Goal: Task Accomplishment & Management: Use online tool/utility

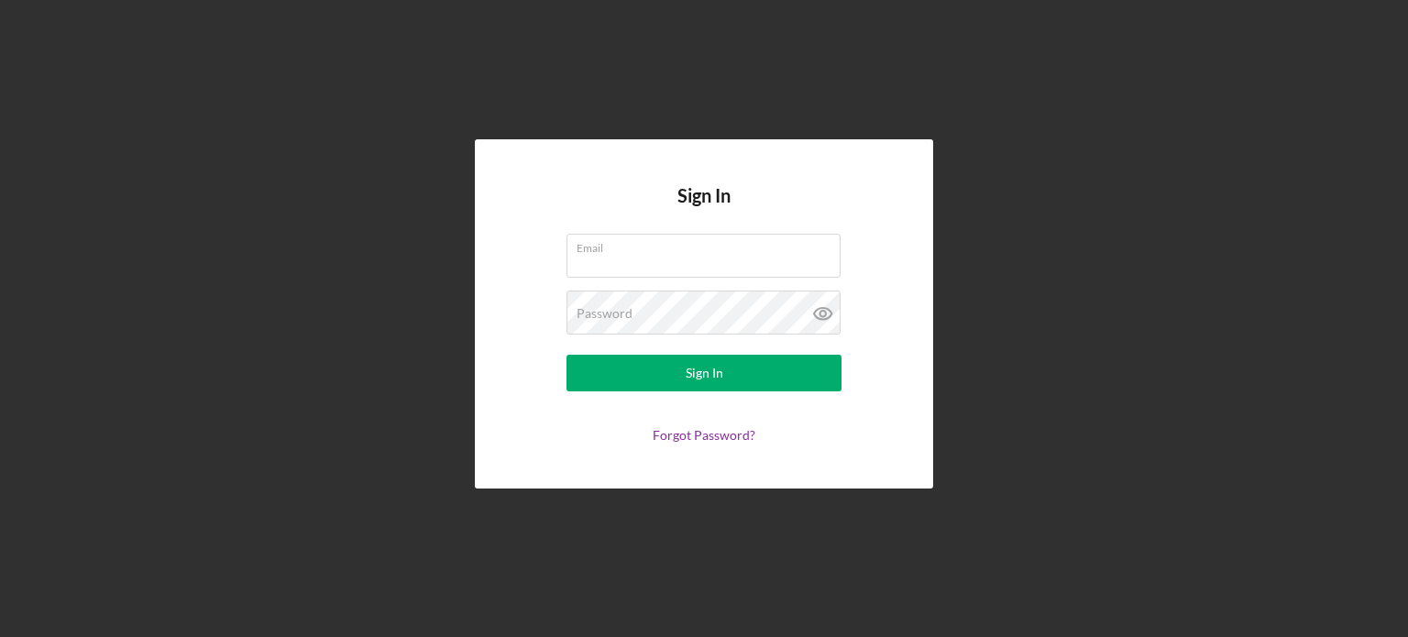
type input "[PERSON_NAME][EMAIL_ADDRESS][PERSON_NAME][DOMAIN_NAME]"
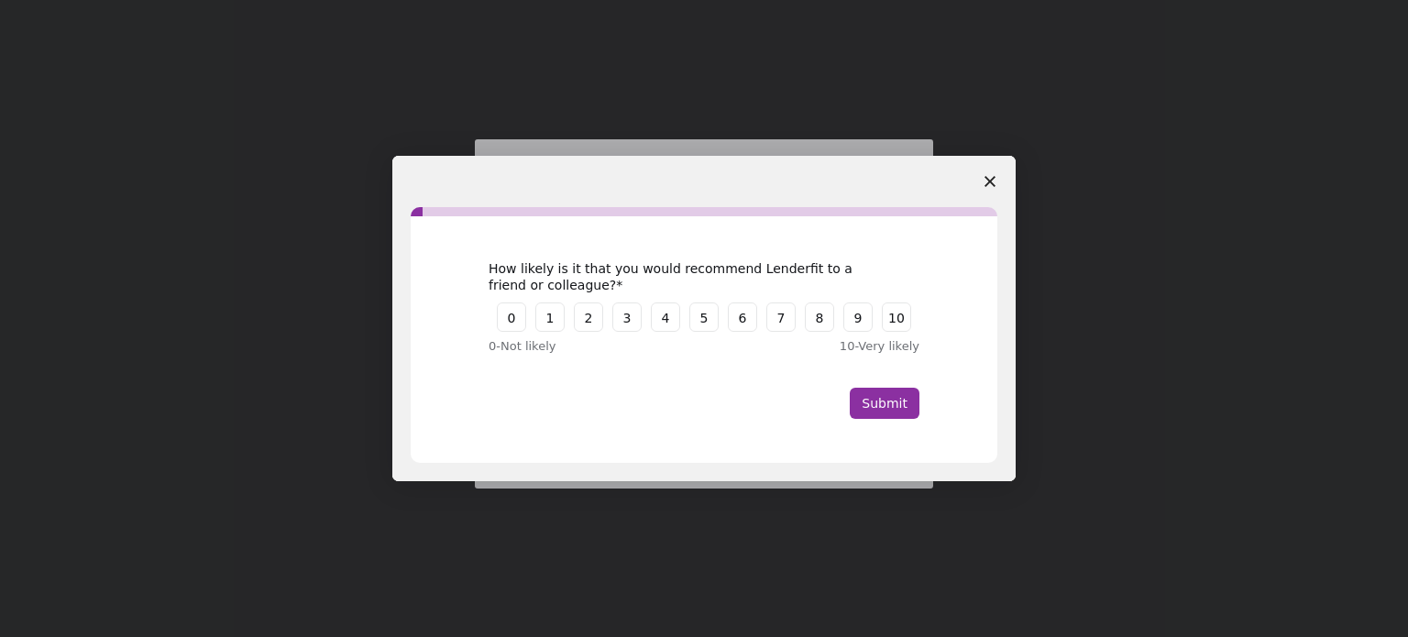
click at [992, 180] on polygon "Close survey" at bounding box center [990, 181] width 11 height 11
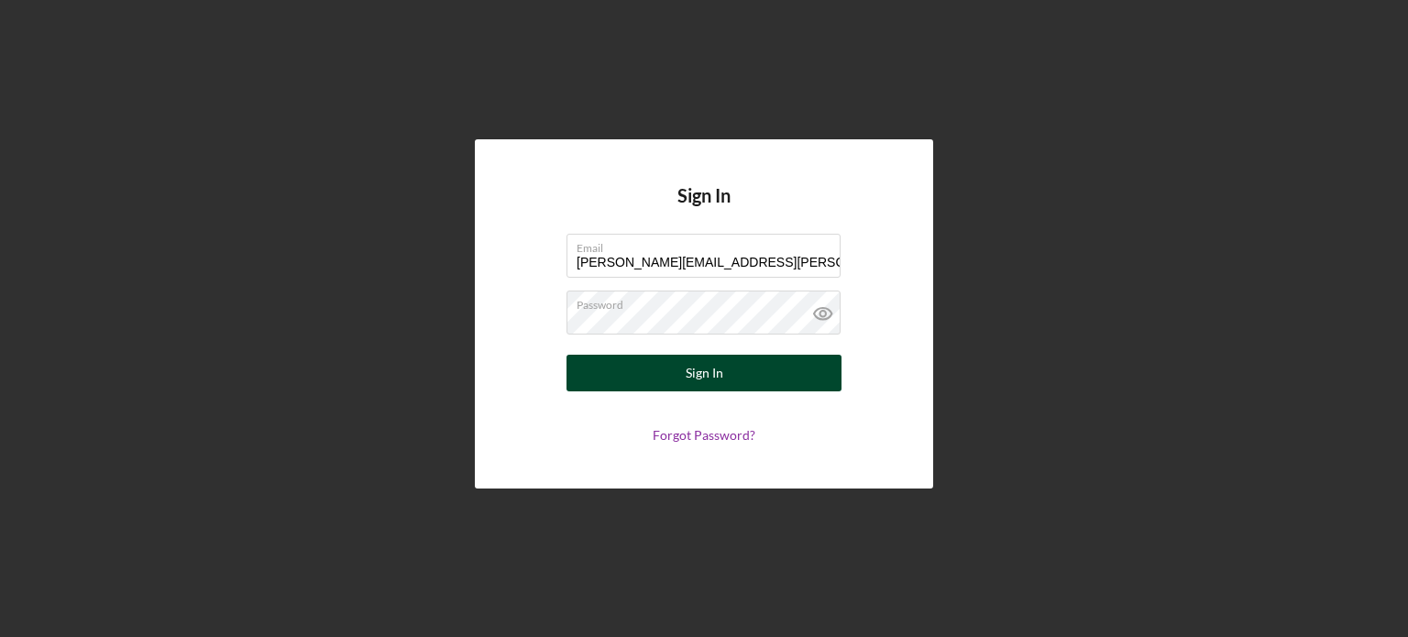
click at [733, 377] on button "Sign In" at bounding box center [704, 373] width 275 height 37
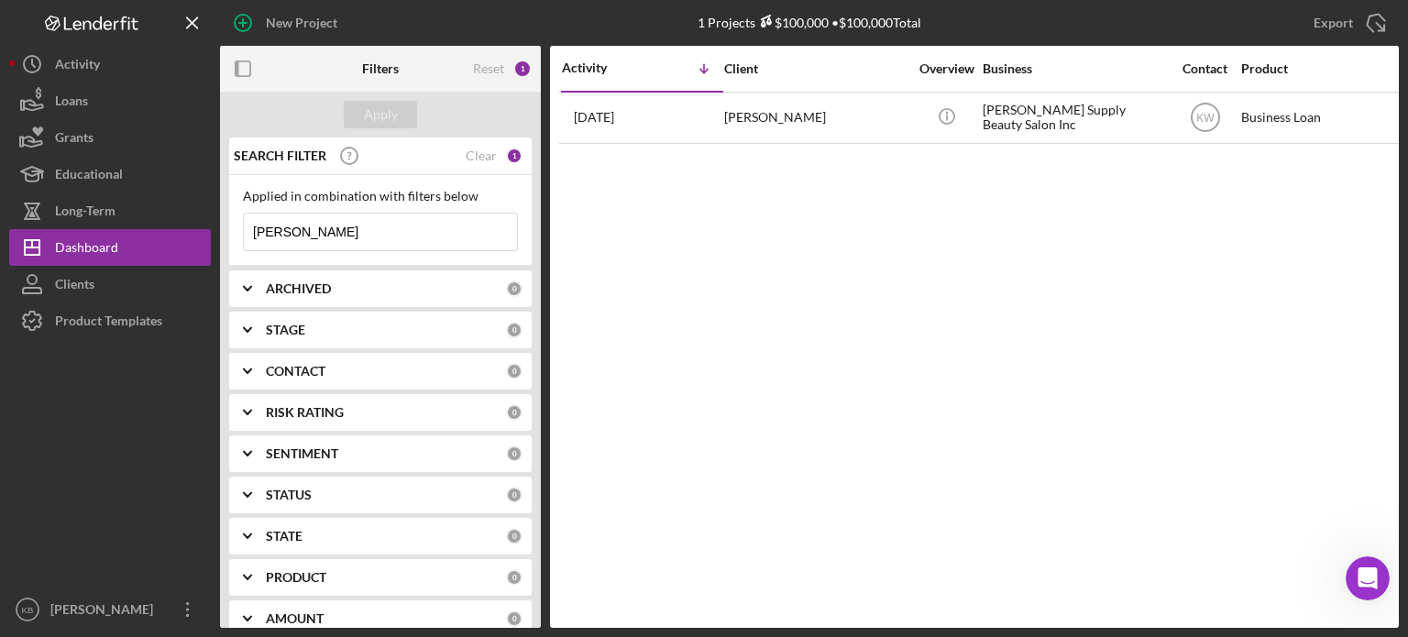
drag, startPoint x: 351, startPoint y: 237, endPoint x: 227, endPoint y: 239, distance: 123.8
click at [227, 239] on div "SEARCH FILTER Clear 1 Applied in combination with filters below [PERSON_NAME] I…" at bounding box center [380, 383] width 321 height 490
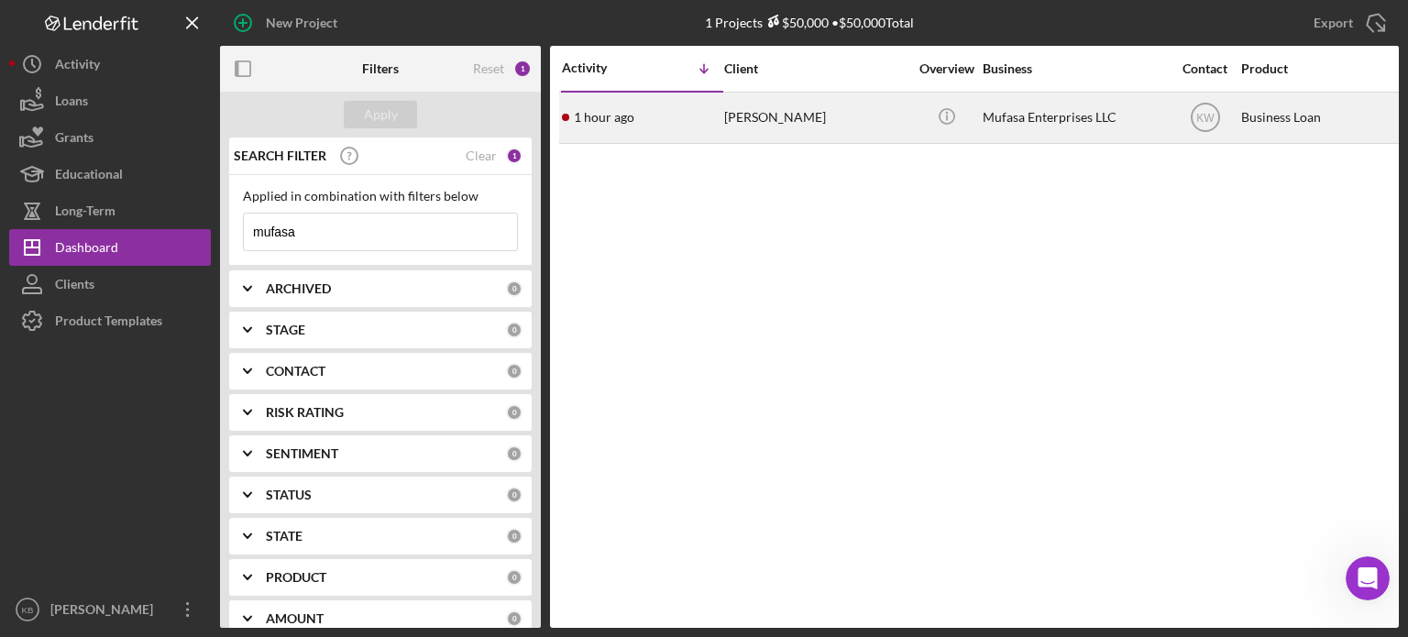
type input "mufasa"
click at [744, 122] on div "[PERSON_NAME]" at bounding box center [815, 118] width 183 height 49
click at [823, 116] on div "[PERSON_NAME]" at bounding box center [815, 118] width 183 height 49
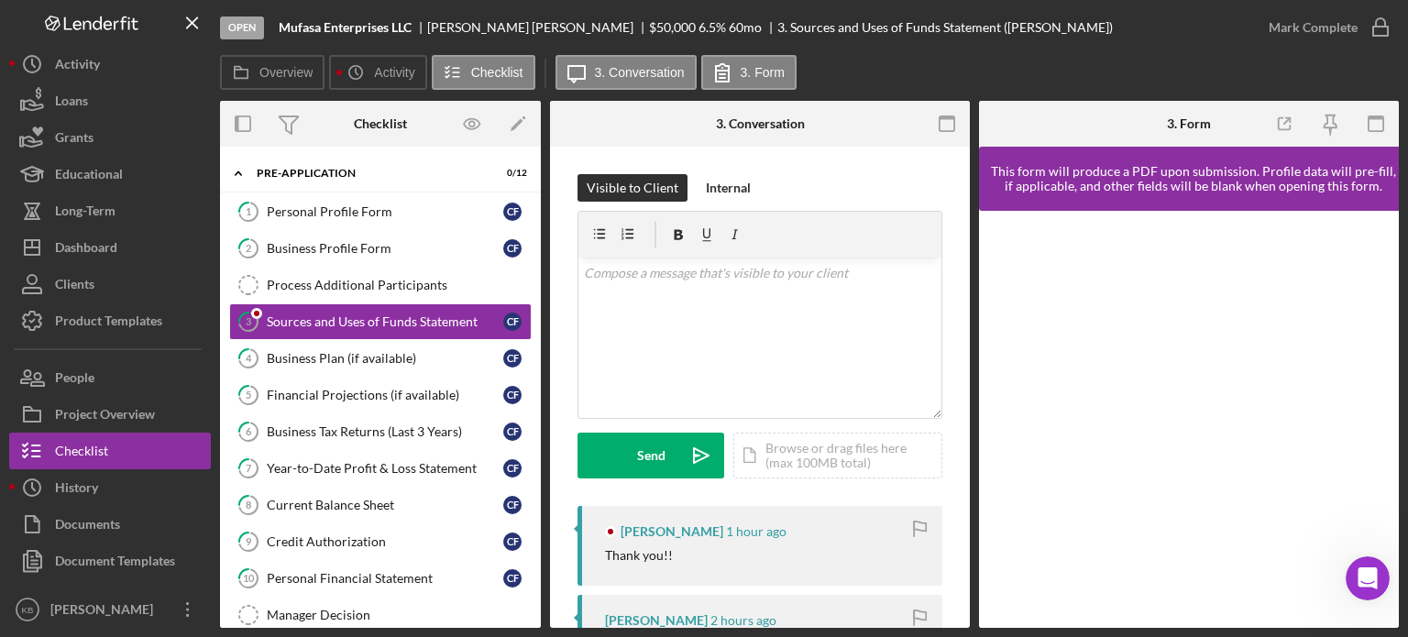
drag, startPoint x: 534, startPoint y: 362, endPoint x: 545, endPoint y: 452, distance: 90.4
click at [545, 452] on div "Overview Internal Workflow Stage Open Icon/Dropdown Arrow Archive (can unarchiv…" at bounding box center [809, 364] width 1179 height 527
click at [358, 537] on div "Credit Authorization" at bounding box center [385, 541] width 237 height 15
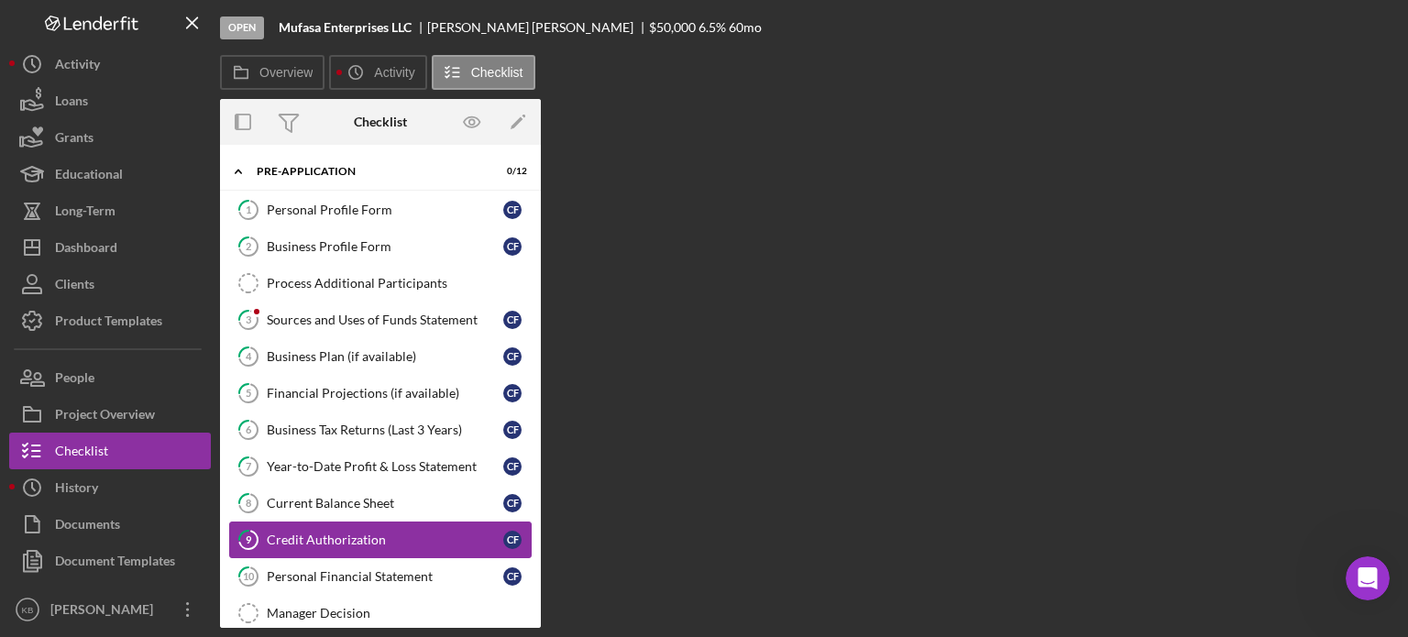
click at [358, 537] on div "Credit Authorization" at bounding box center [385, 540] width 237 height 15
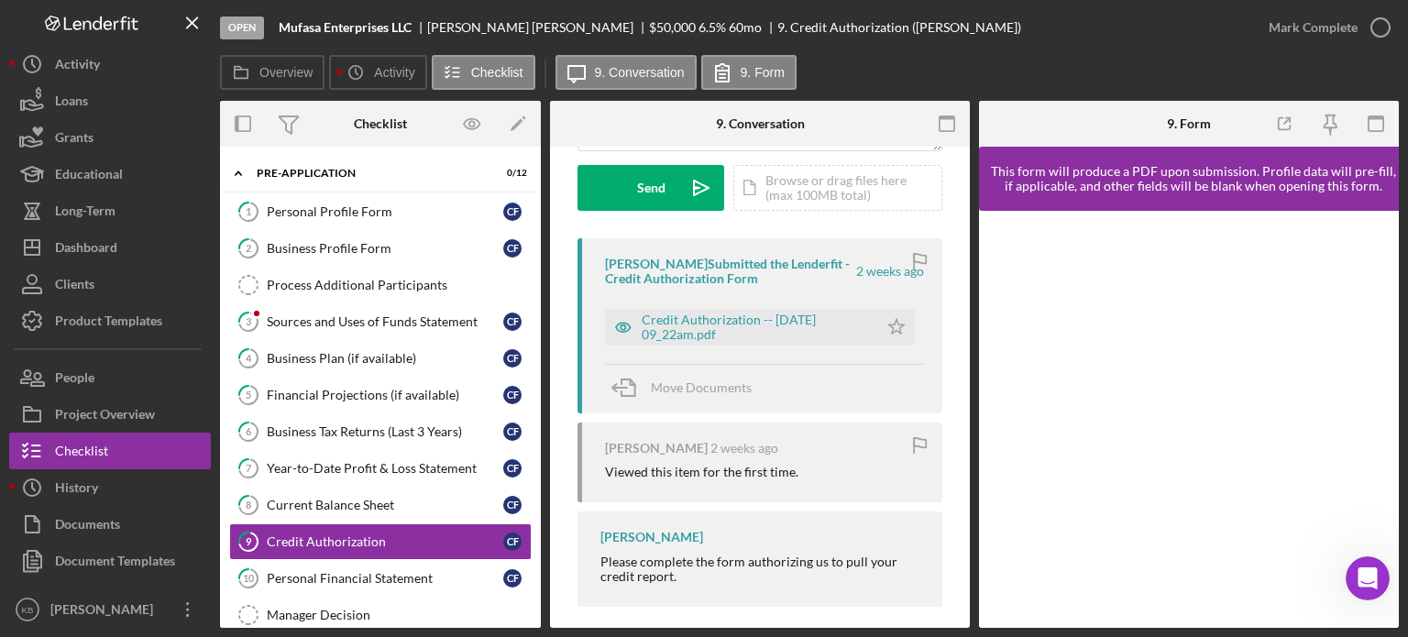
scroll to position [282, 0]
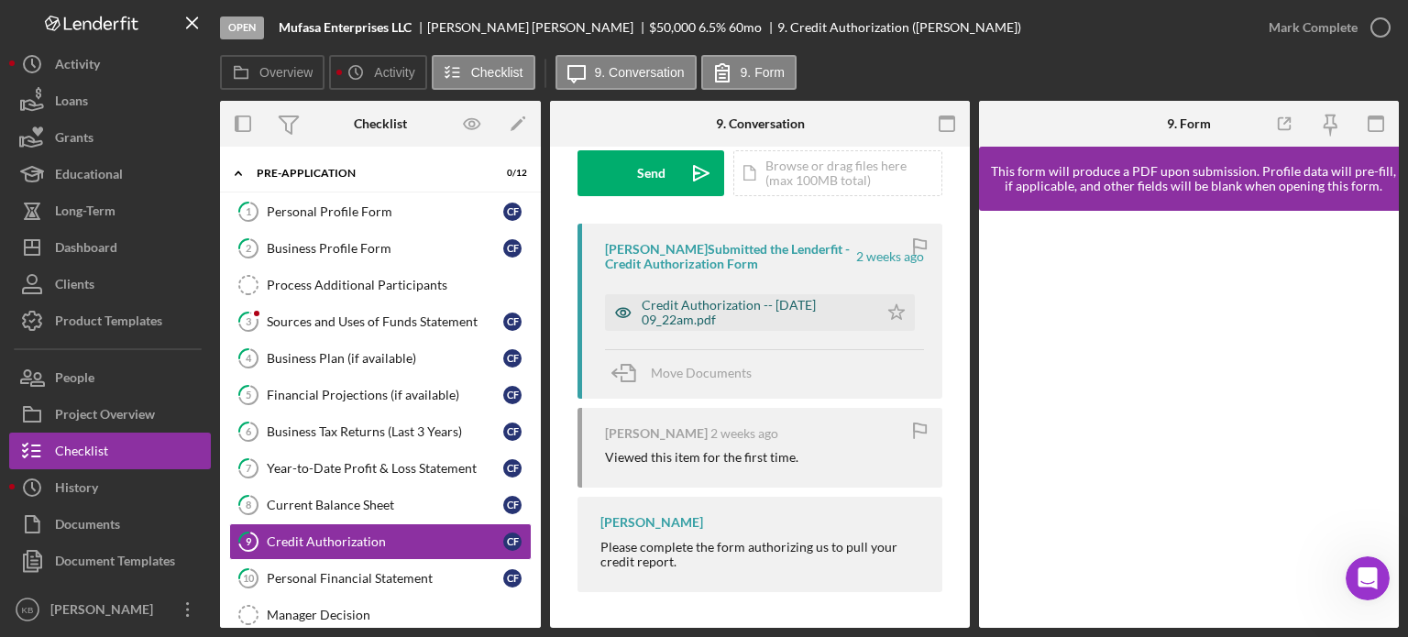
click at [730, 322] on div "Credit Authorization -- [DATE] 09_22am.pdf" at bounding box center [755, 312] width 227 height 29
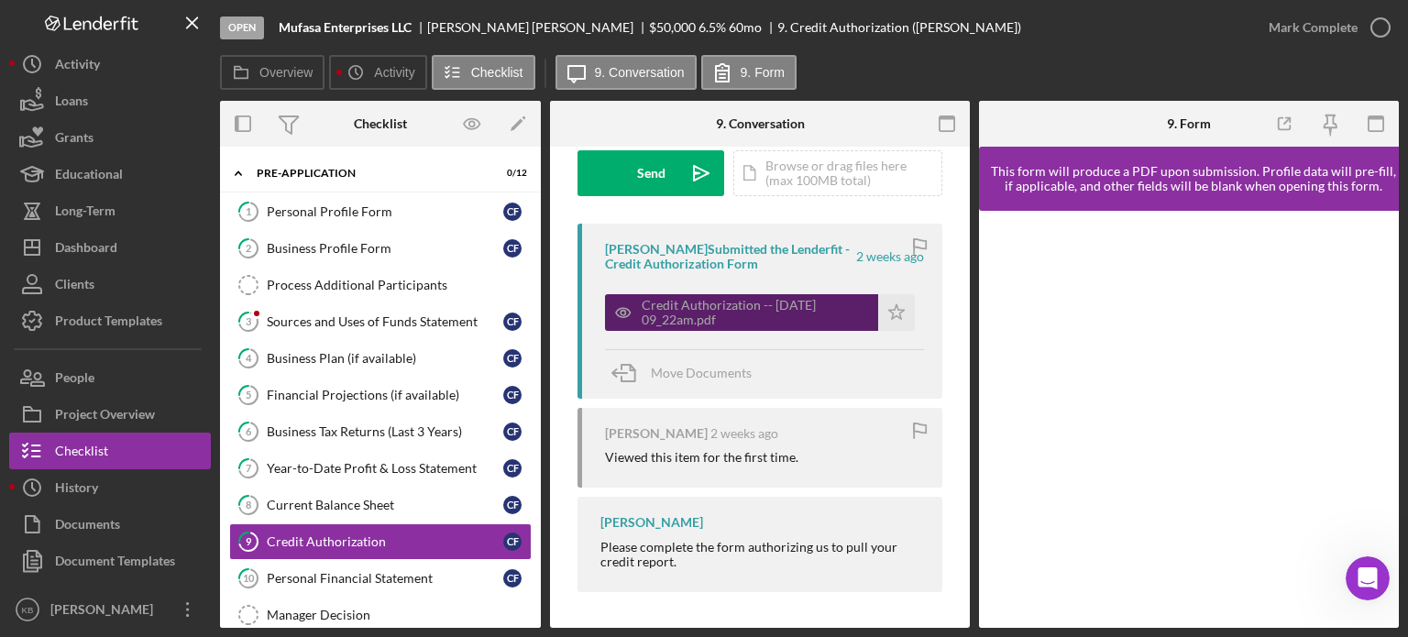
click at [730, 322] on div "Credit Authorization -- [DATE] 09_22am.pdf" at bounding box center [755, 312] width 227 height 29
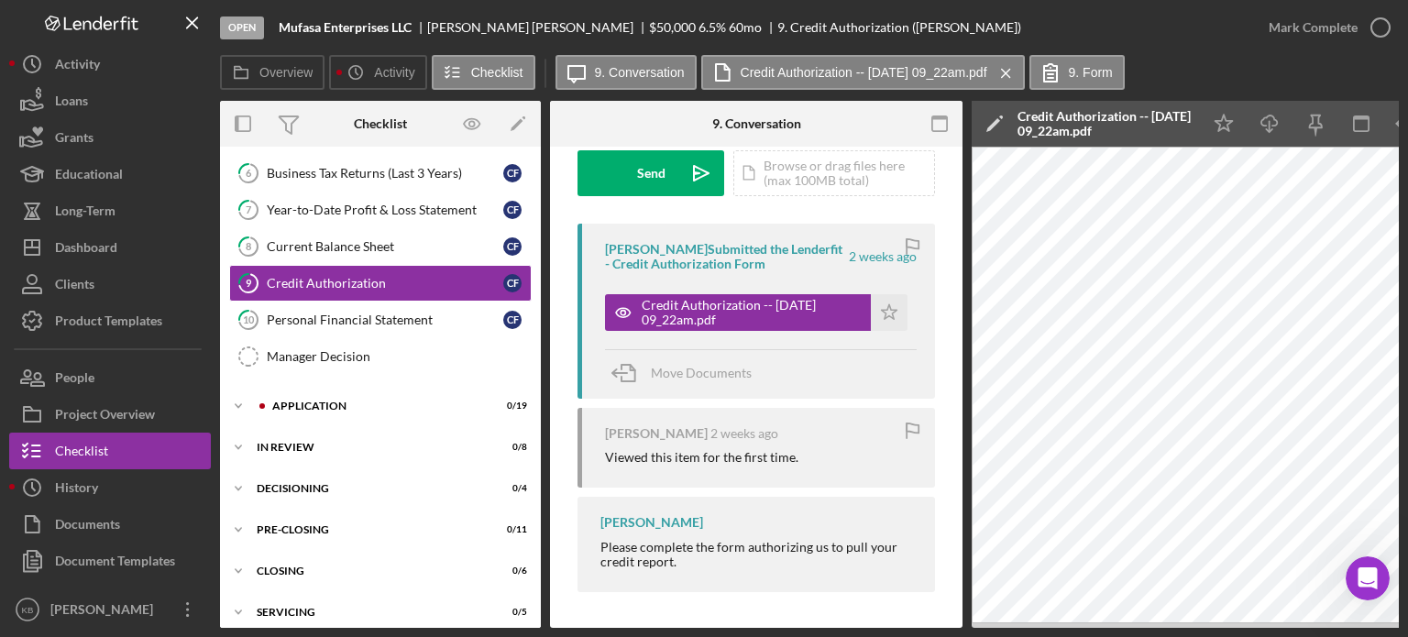
scroll to position [261, 0]
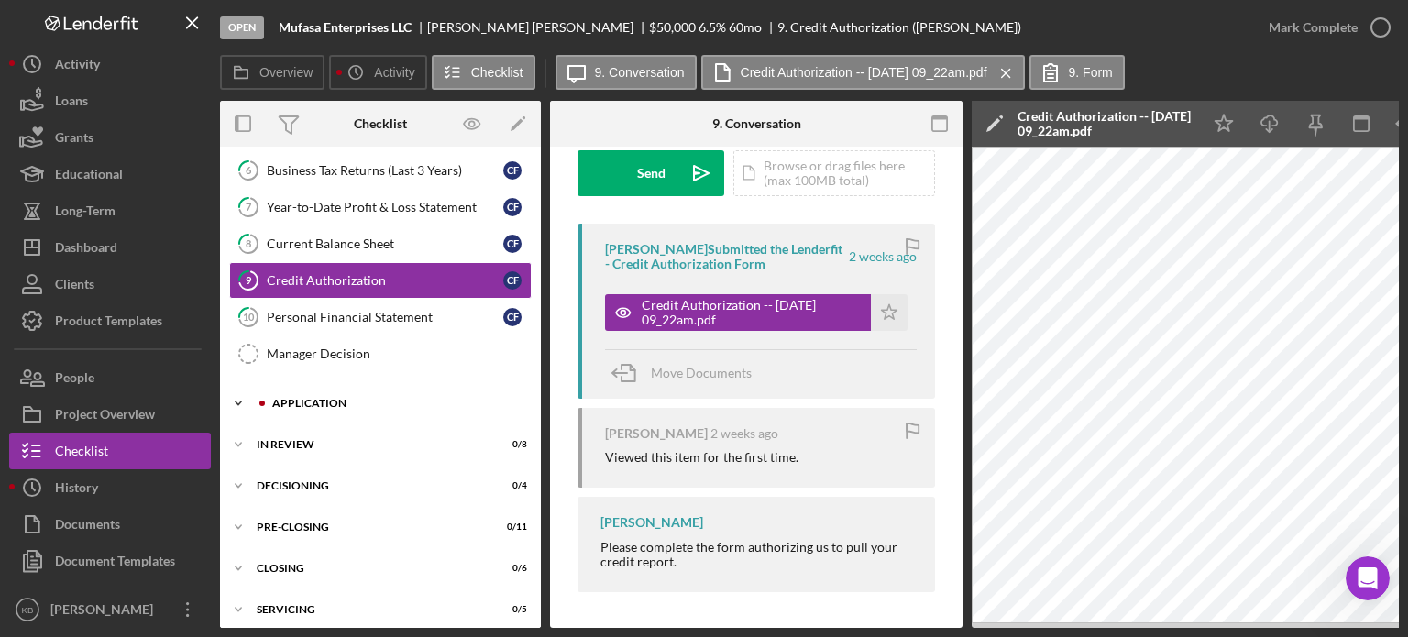
click at [301, 398] on div "Application" at bounding box center [395, 403] width 246 height 11
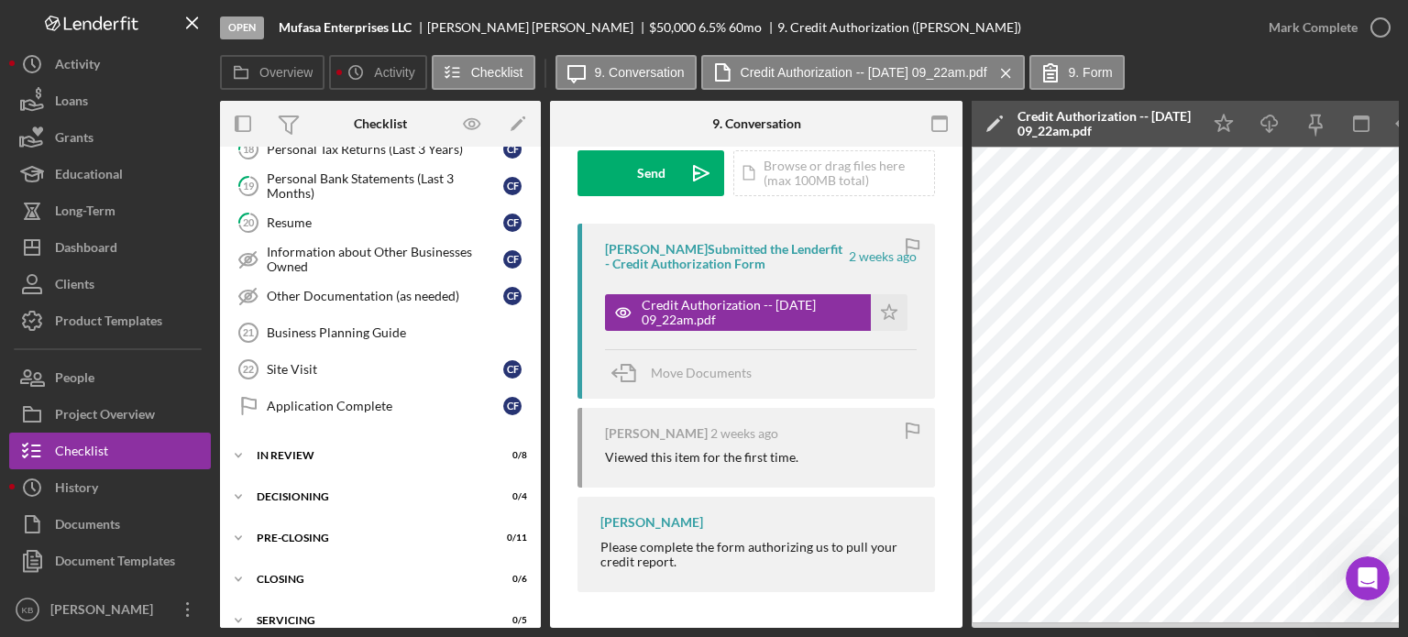
scroll to position [971, 0]
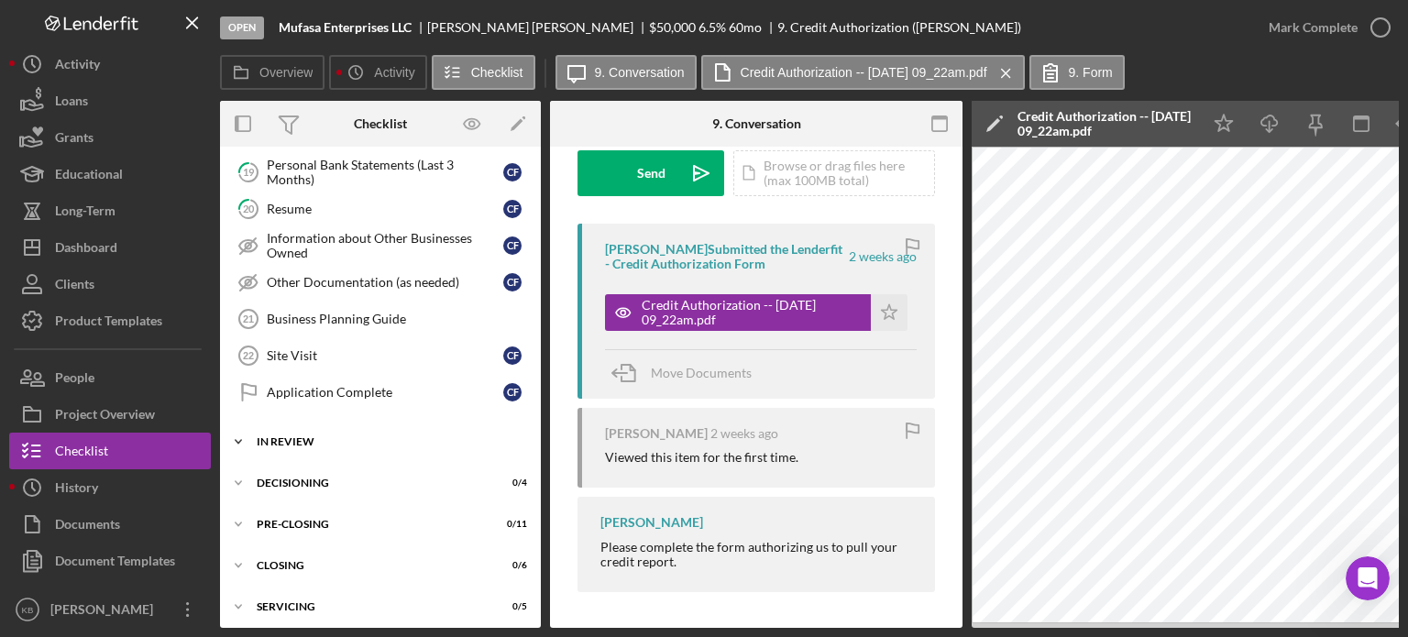
click at [275, 436] on div "In Review" at bounding box center [387, 441] width 261 height 11
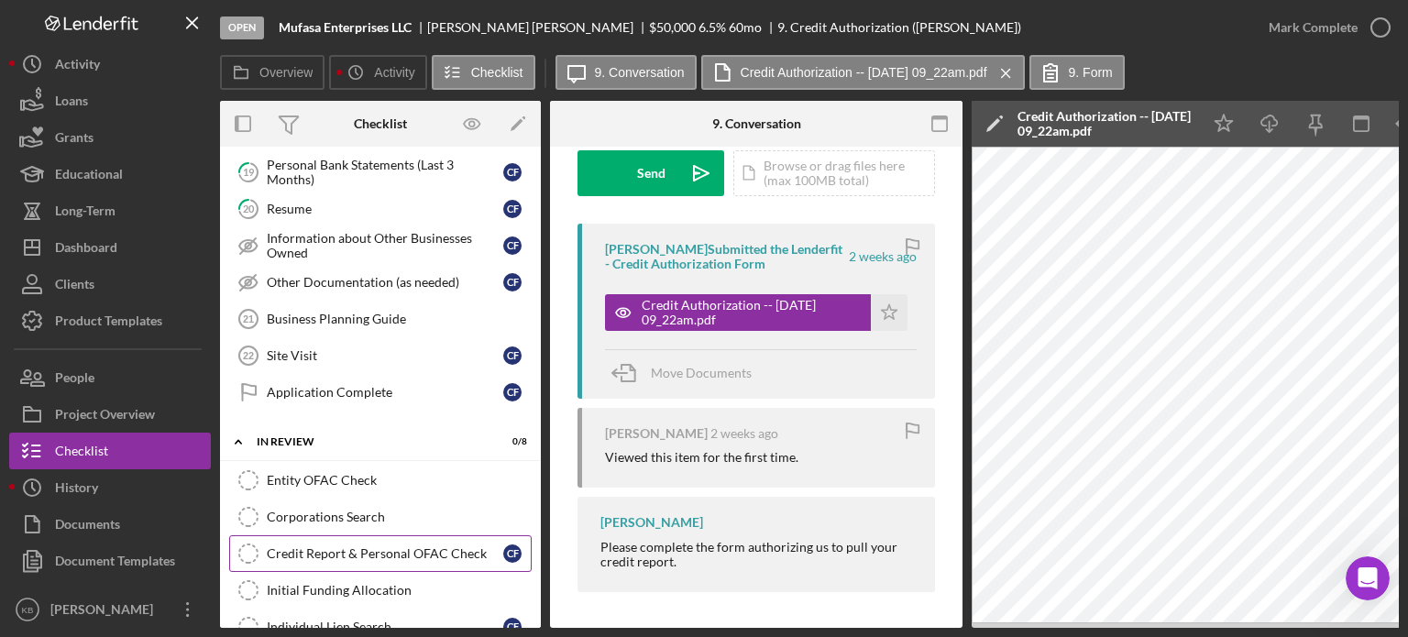
click at [436, 546] on div "Credit Report & Personal OFAC Check" at bounding box center [385, 553] width 237 height 15
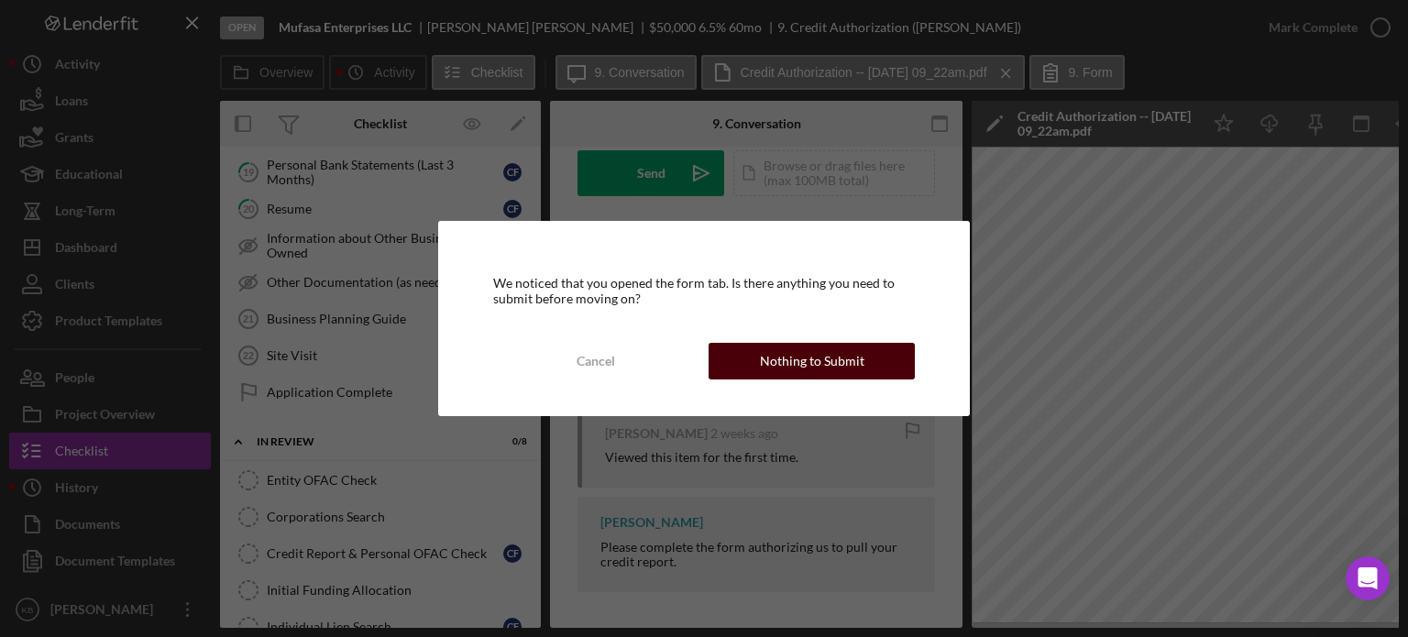
click at [799, 356] on div "Nothing to Submit" at bounding box center [812, 361] width 105 height 37
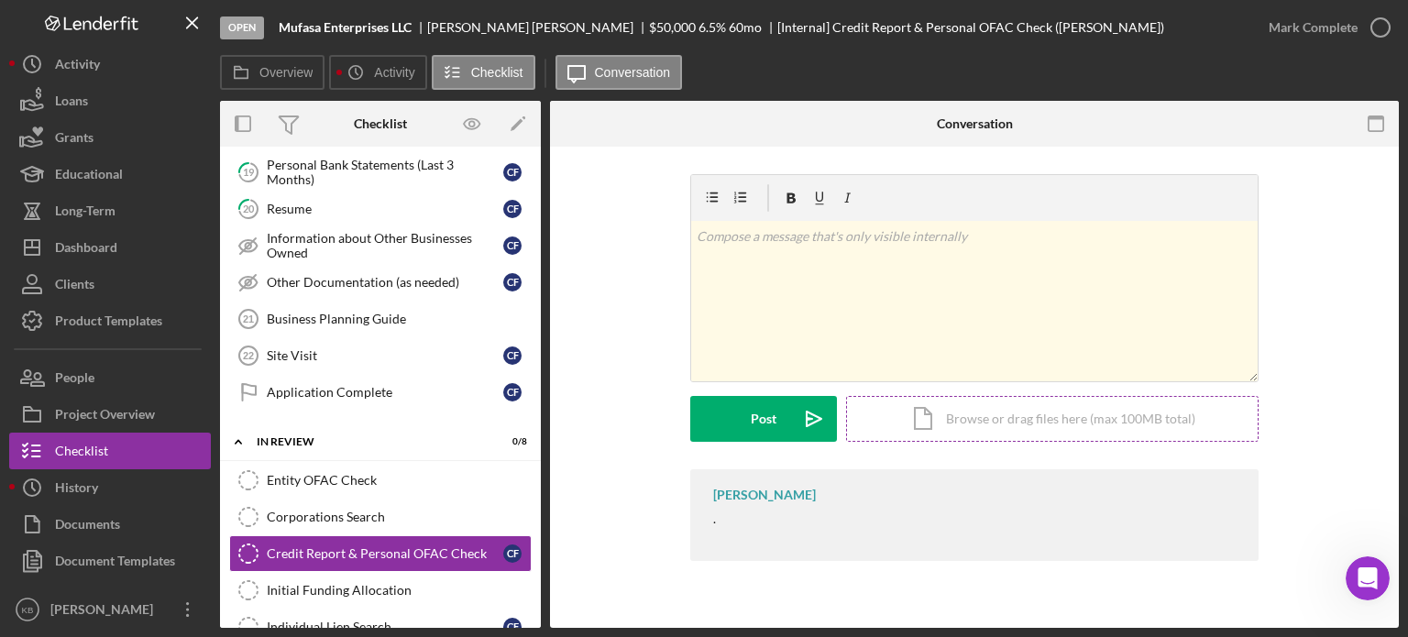
click at [950, 411] on div "Icon/Document Browse or drag files here (max 100MB total) Tap to choose files o…" at bounding box center [1052, 419] width 413 height 46
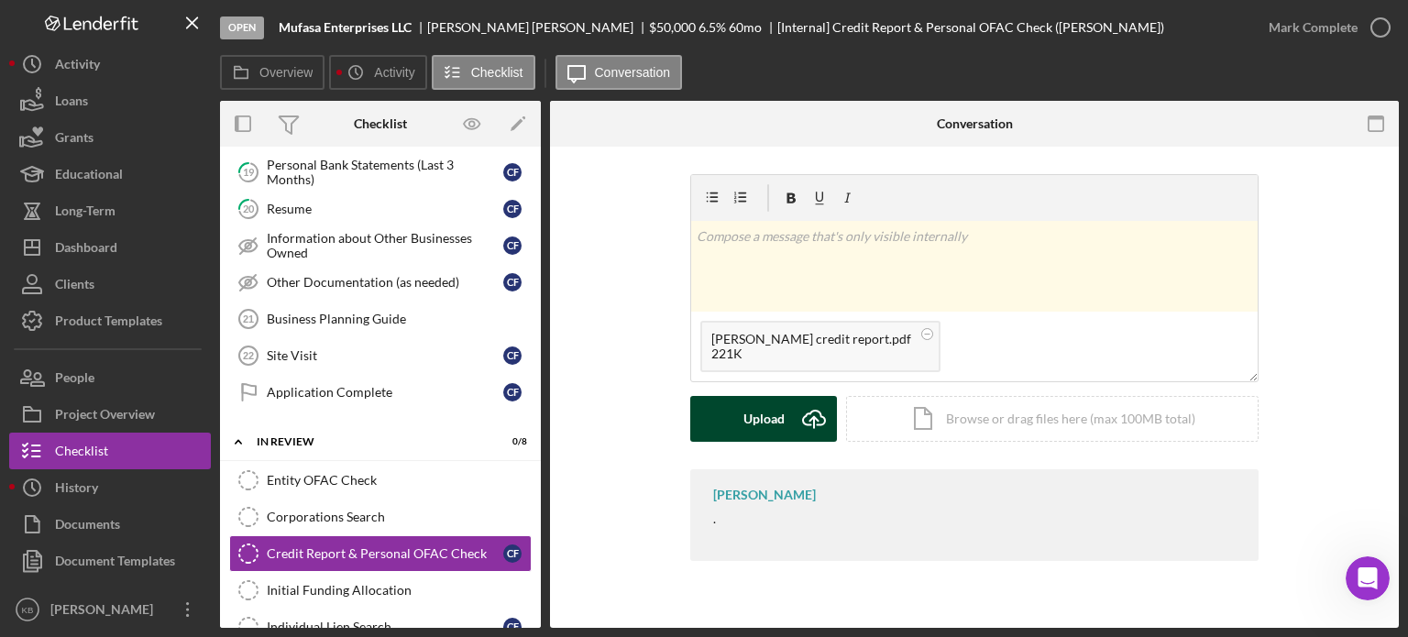
click at [778, 422] on div "Upload" at bounding box center [764, 419] width 41 height 46
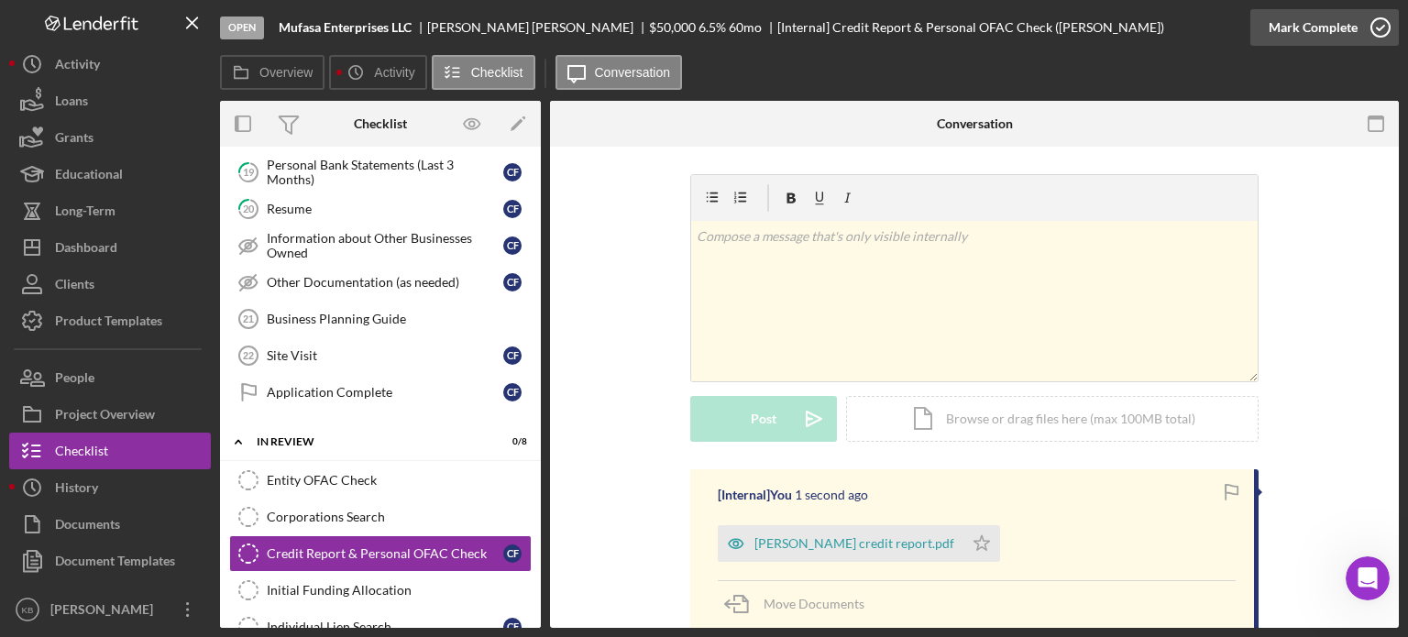
click at [1386, 32] on icon "button" at bounding box center [1381, 28] width 46 height 46
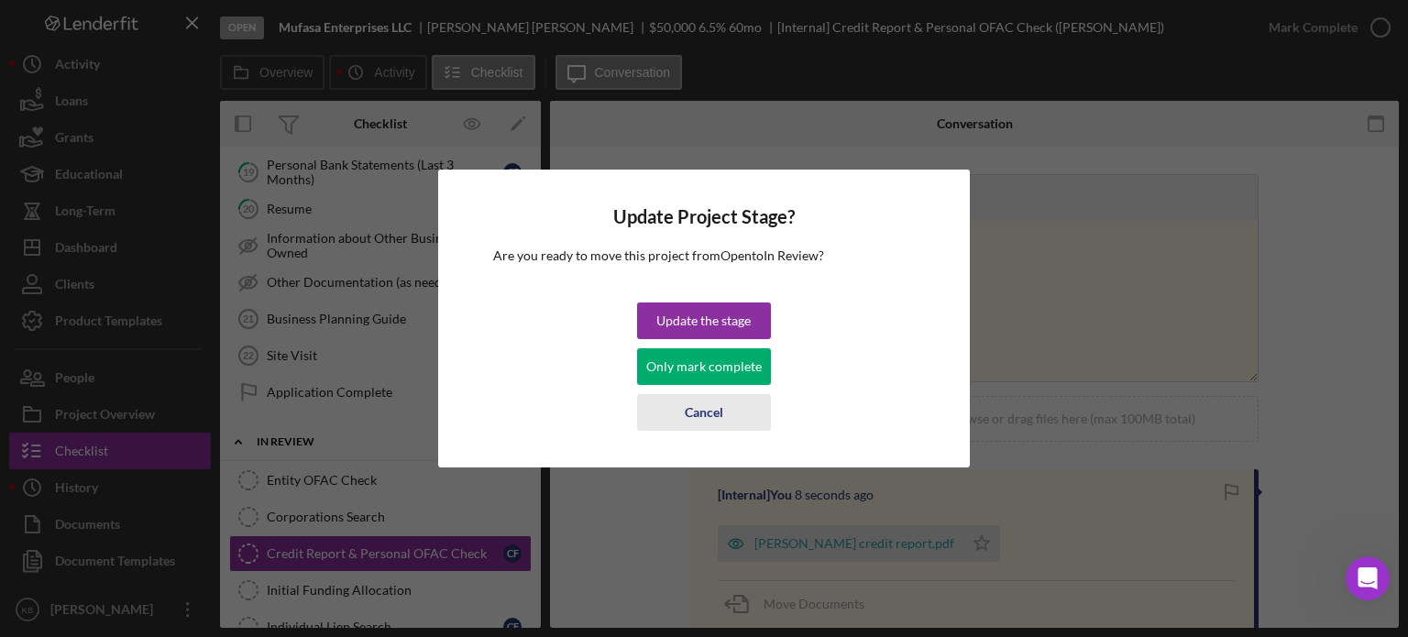
click at [697, 419] on div "Cancel" at bounding box center [704, 412] width 39 height 37
